Goal: Find specific page/section: Find specific page/section

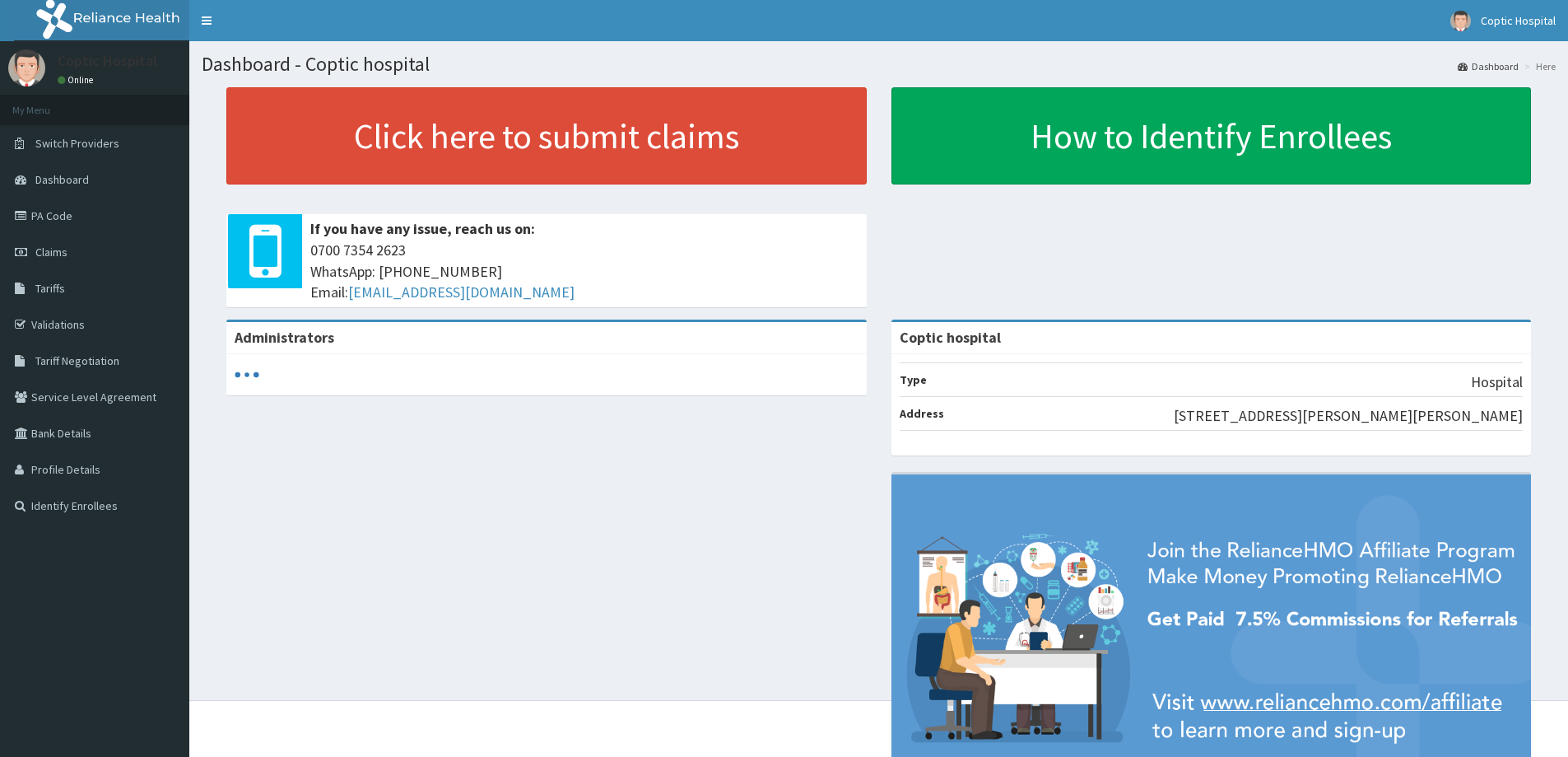
click at [49, 216] on link "PA Code" at bounding box center [95, 215] width 190 height 36
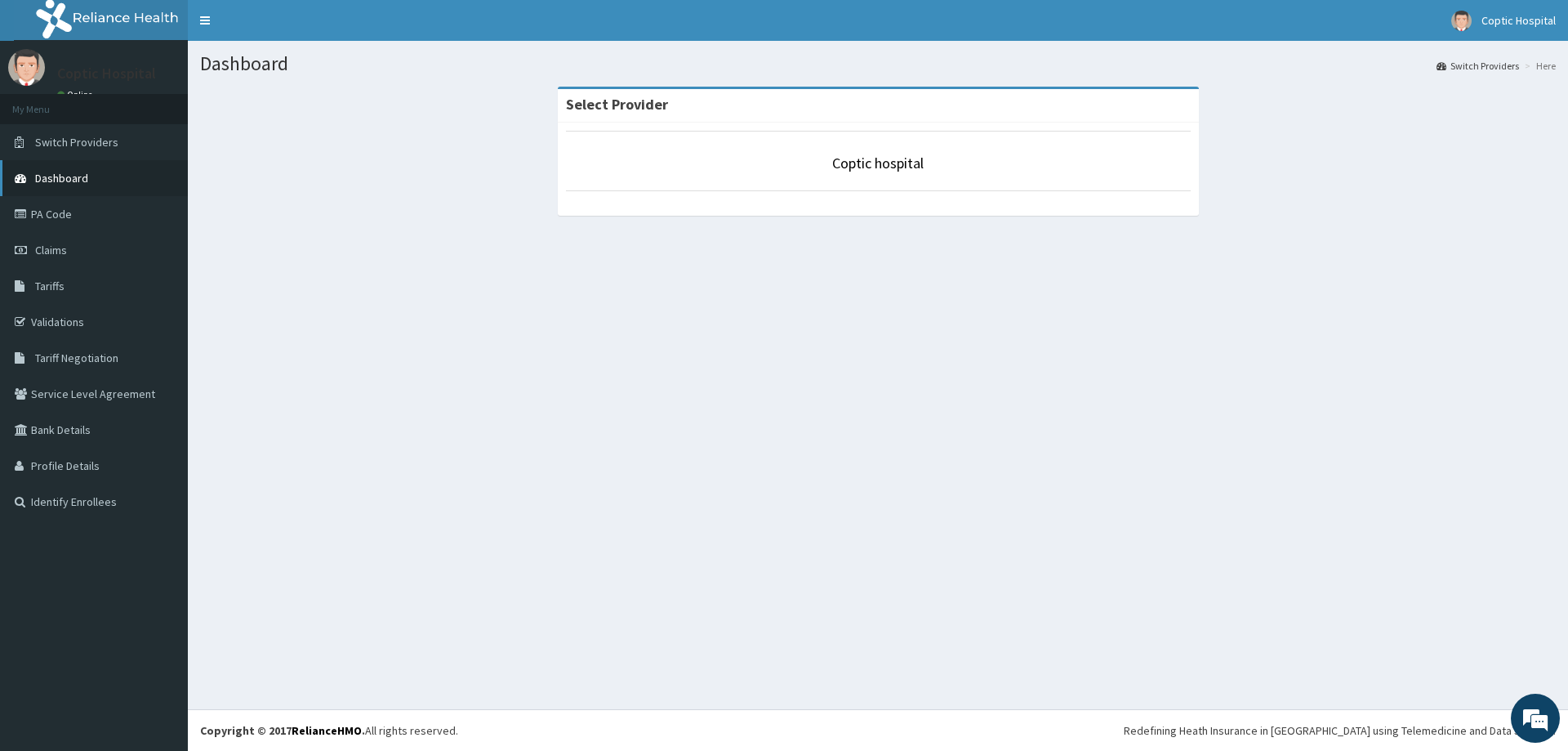
click at [65, 176] on span "Dashboard" at bounding box center [61, 178] width 53 height 15
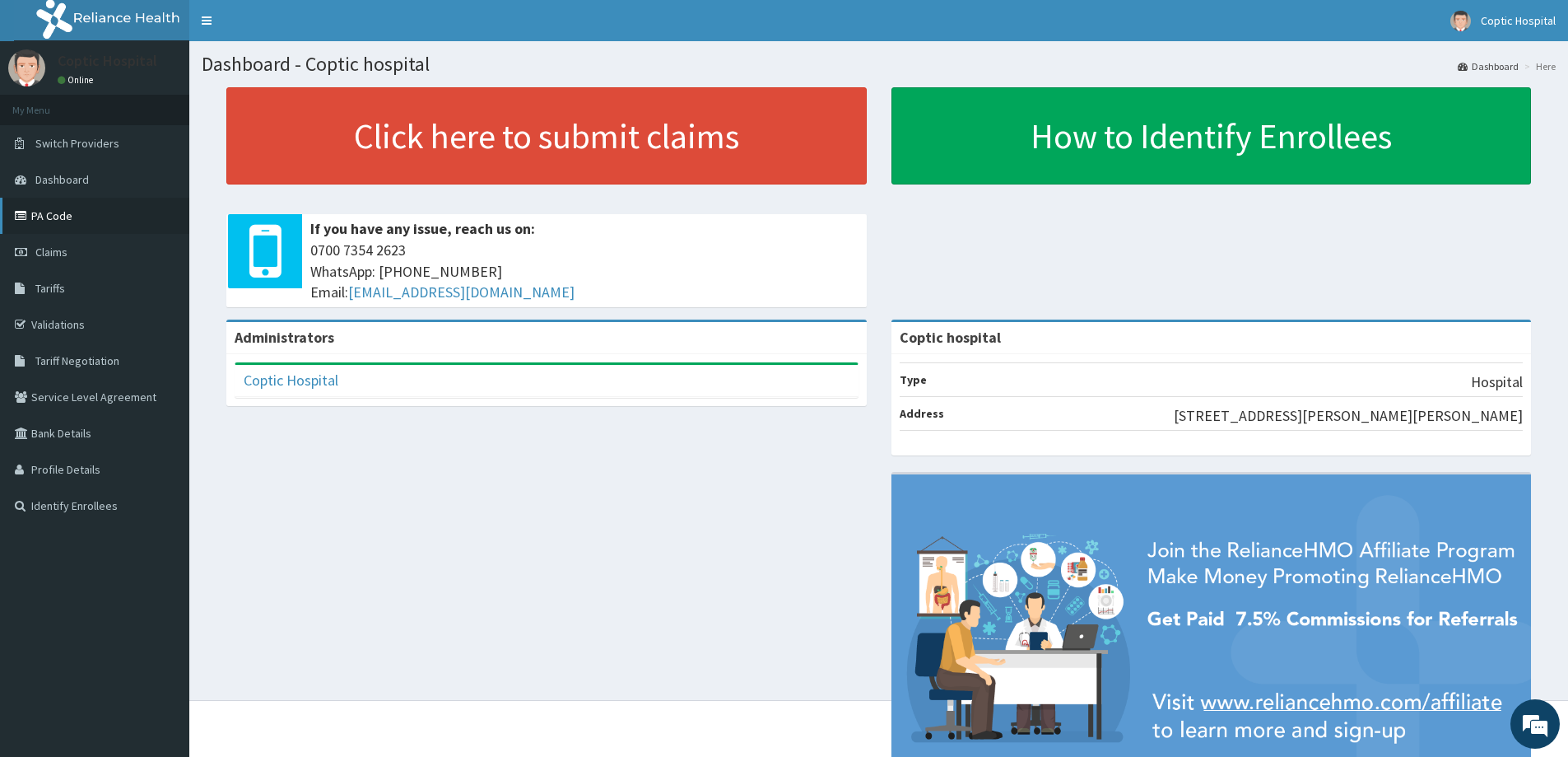
click at [49, 214] on link "PA Code" at bounding box center [95, 215] width 190 height 36
